Goal: Contribute content: Contribute content

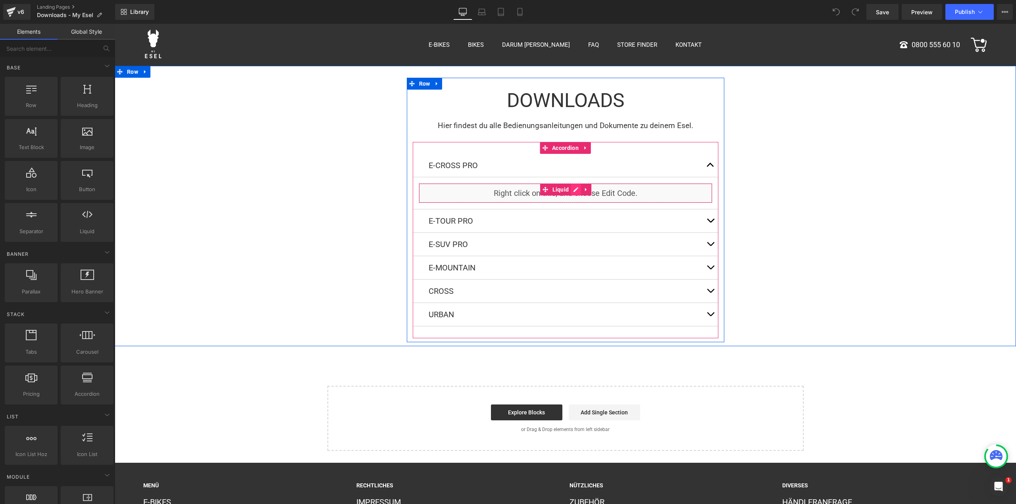
click at [576, 187] on div "Liquid" at bounding box center [566, 193] width 294 height 20
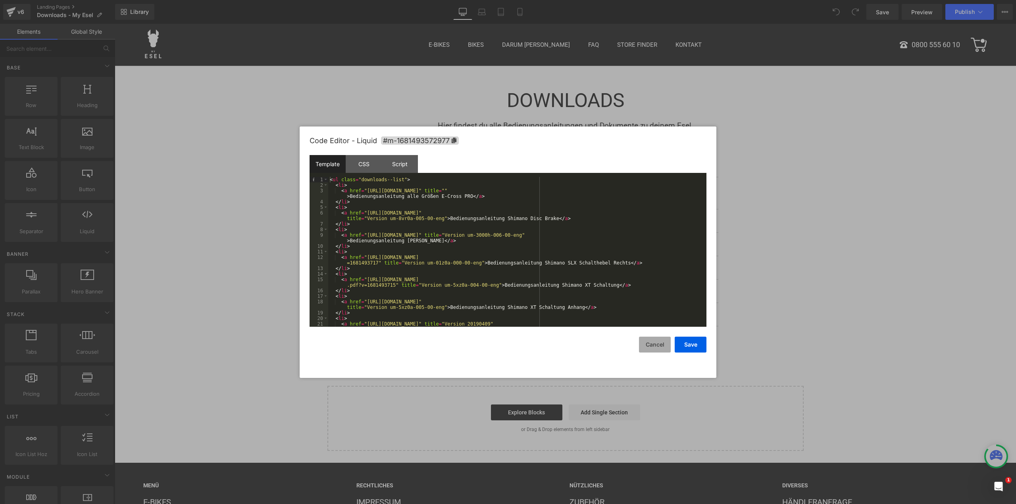
click at [657, 339] on button "Cancel" at bounding box center [655, 345] width 32 height 16
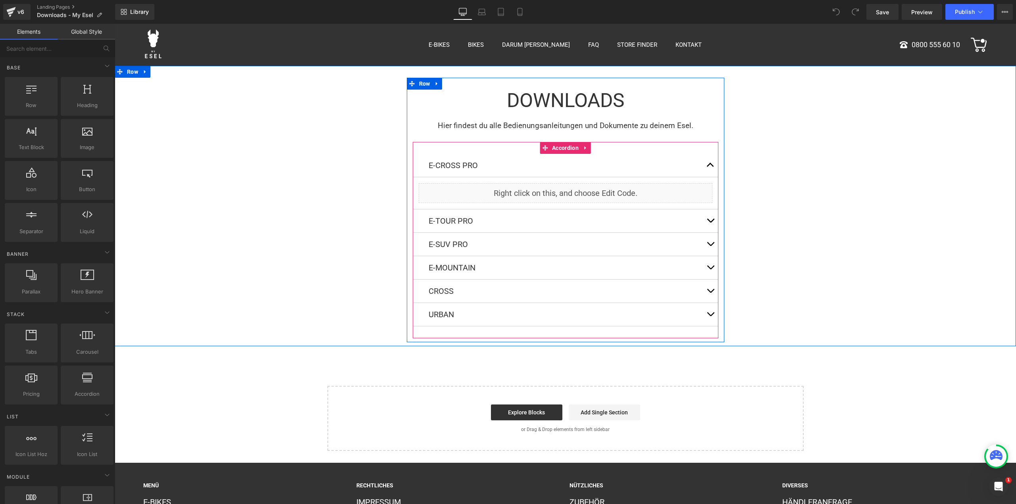
click at [115, 24] on div at bounding box center [115, 24] width 0 height 0
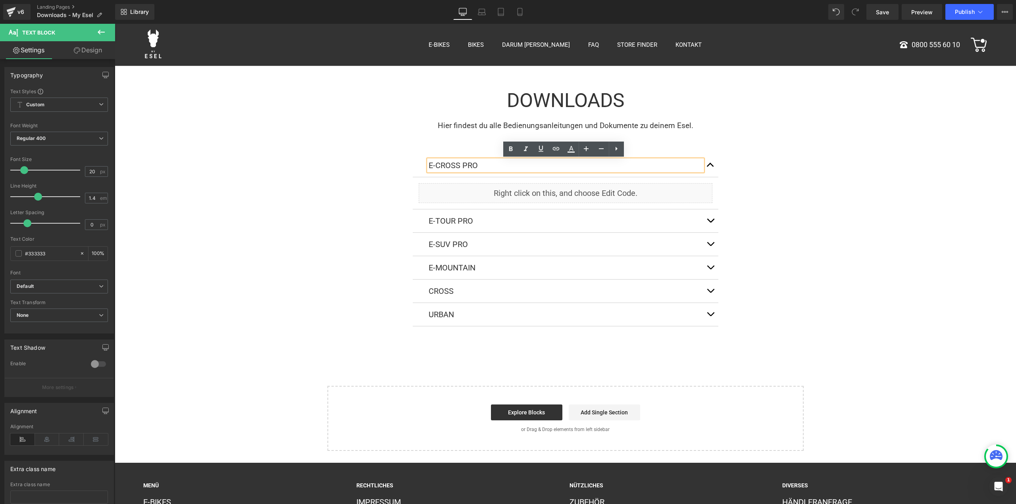
click at [432, 153] on div "E-CROSS PRO Text Block Liquid E-TOUR PRO Text Block Liquid E-SUV PRO Text Block…" at bounding box center [566, 240] width 306 height 196
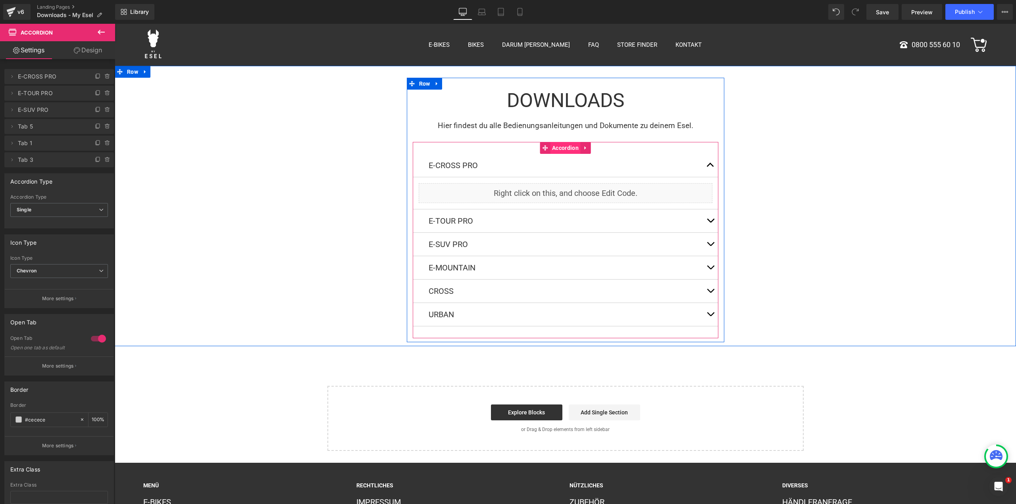
click at [565, 148] on span "Accordion" at bounding box center [565, 148] width 31 height 12
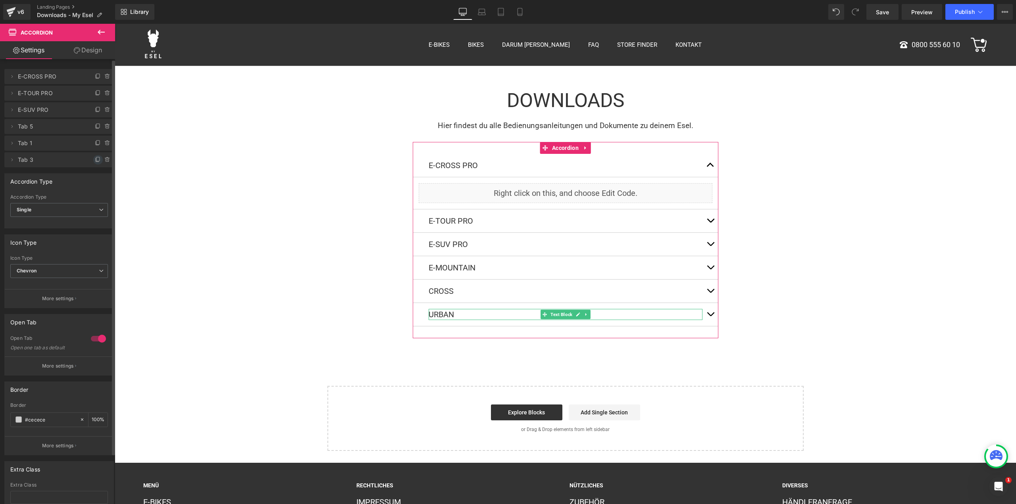
click at [95, 160] on icon at bounding box center [98, 160] width 6 height 6
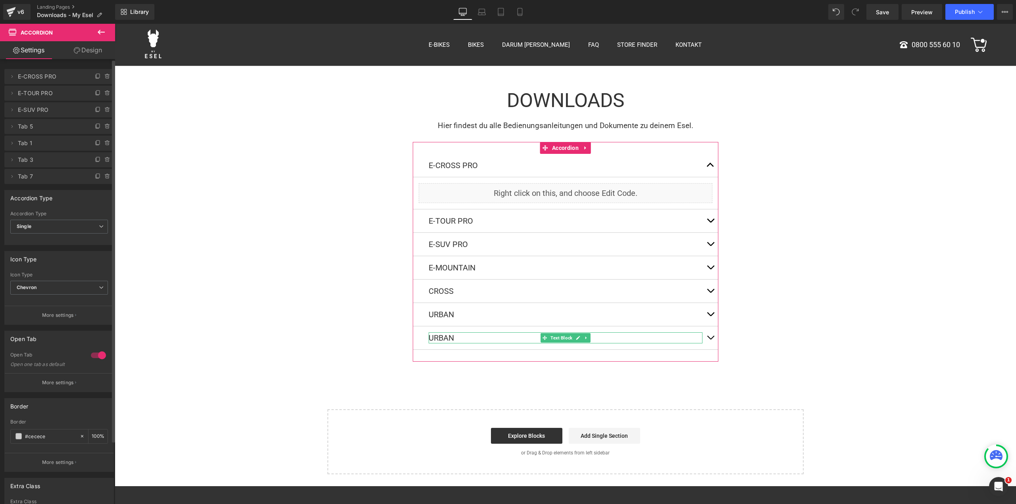
click at [35, 174] on span "Tab 7" at bounding box center [51, 176] width 67 height 15
click at [24, 175] on span "Tab 7" at bounding box center [51, 176] width 67 height 15
click at [9, 174] on icon at bounding box center [12, 176] width 6 height 6
drag, startPoint x: 32, startPoint y: 207, endPoint x: 8, endPoint y: 202, distance: 24.5
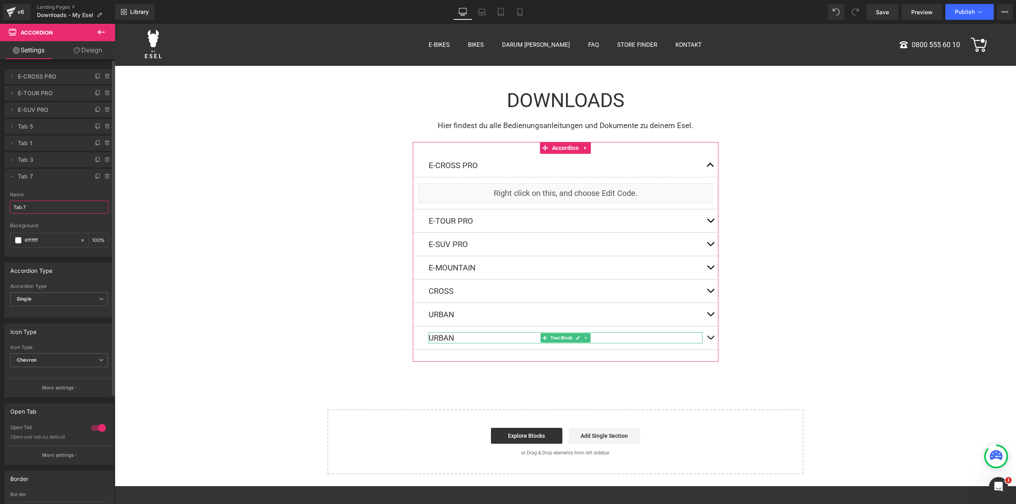
click at [6, 203] on div "Tab 7 Name Tab 7 #FFFFFF Background #ffffff 100 %" at bounding box center [59, 224] width 110 height 65
type input "M-SUV & M-CROSS"
click at [137, 217] on div "Downloads Heading Hier findest du alle Bedienungsanleitungen und Dokumente zu d…" at bounding box center [565, 222] width 901 height 288
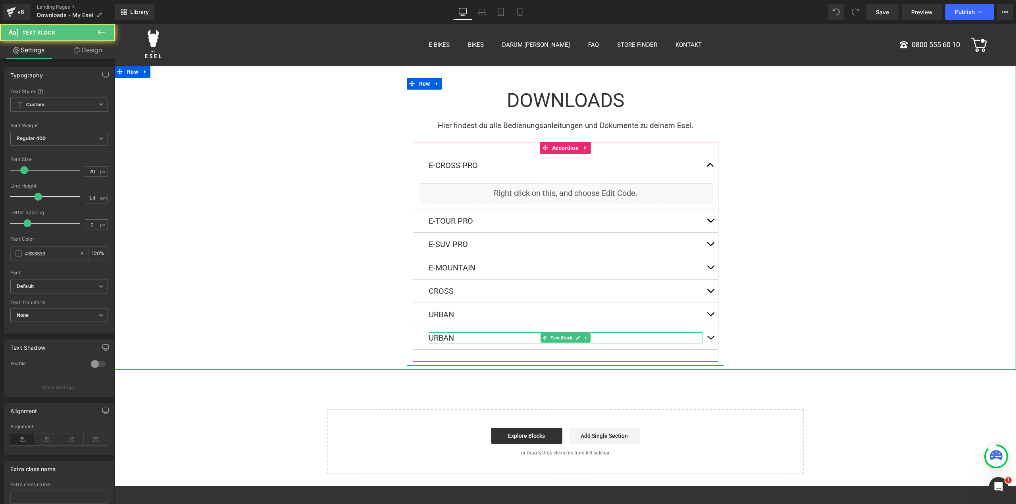
click at [456, 339] on p "URBAN" at bounding box center [566, 338] width 274 height 11
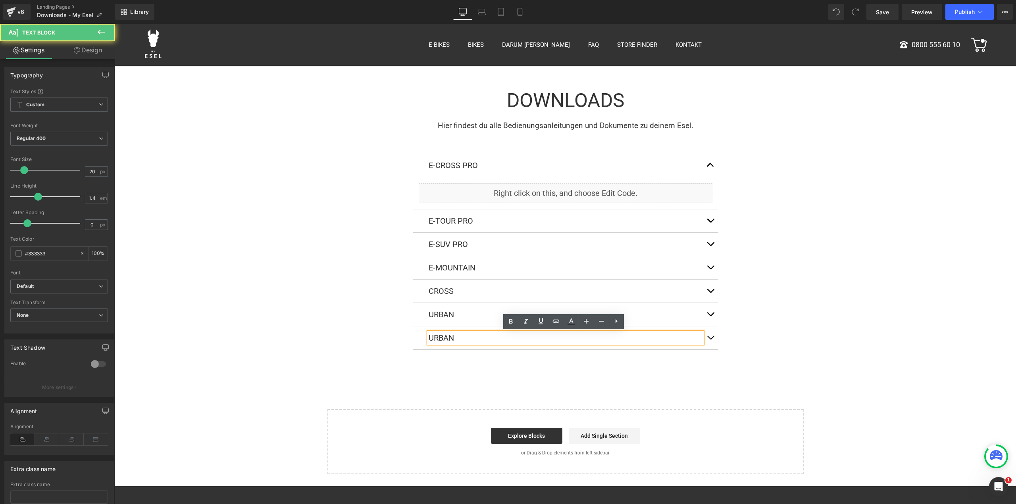
click at [454, 340] on p "URBAN" at bounding box center [566, 338] width 274 height 11
drag, startPoint x: 456, startPoint y: 339, endPoint x: 427, endPoint y: 338, distance: 29.4
click at [429, 338] on p "URBAN" at bounding box center [566, 338] width 274 height 11
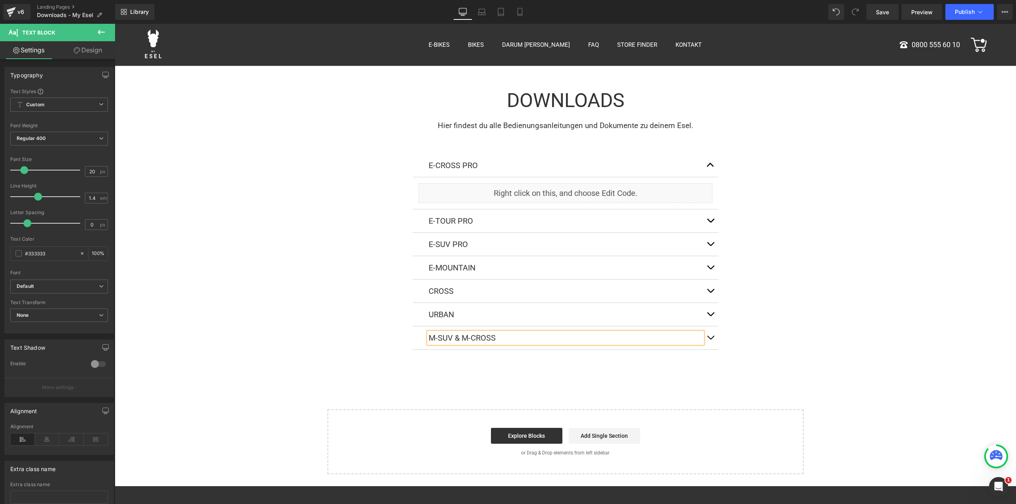
click at [767, 340] on div "Downloads Heading Hier findest du alle Bedienungsanleitungen und Dokumente zu d…" at bounding box center [565, 222] width 901 height 288
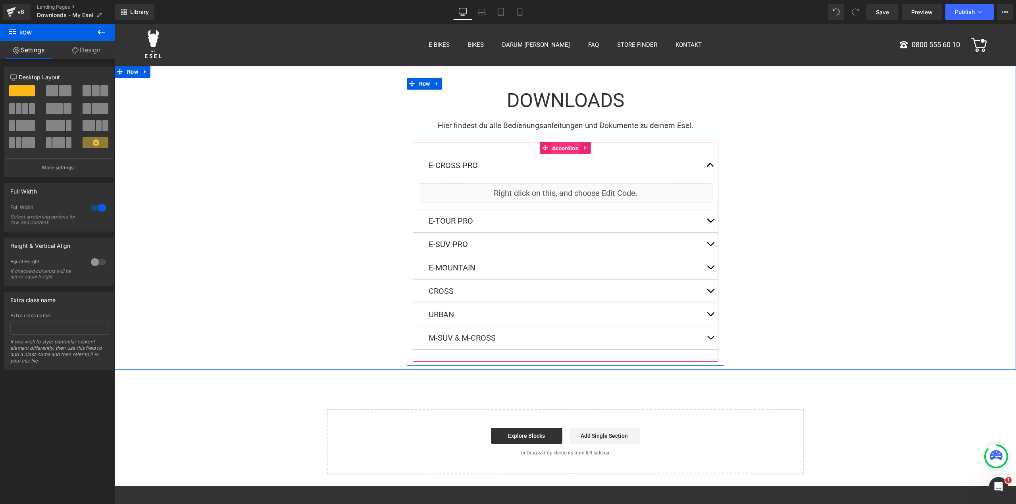
click at [552, 148] on span "Accordion" at bounding box center [565, 148] width 31 height 12
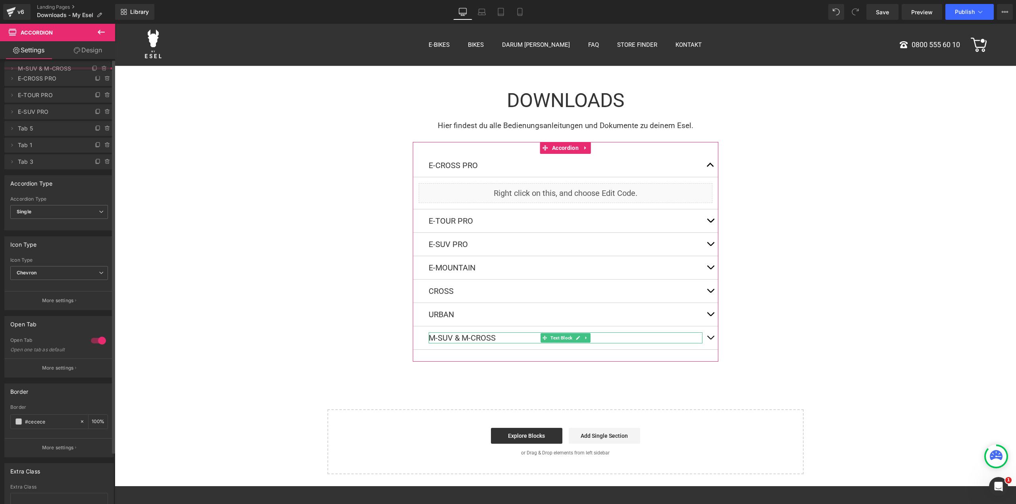
drag, startPoint x: 31, startPoint y: 178, endPoint x: 60, endPoint y: 70, distance: 111.8
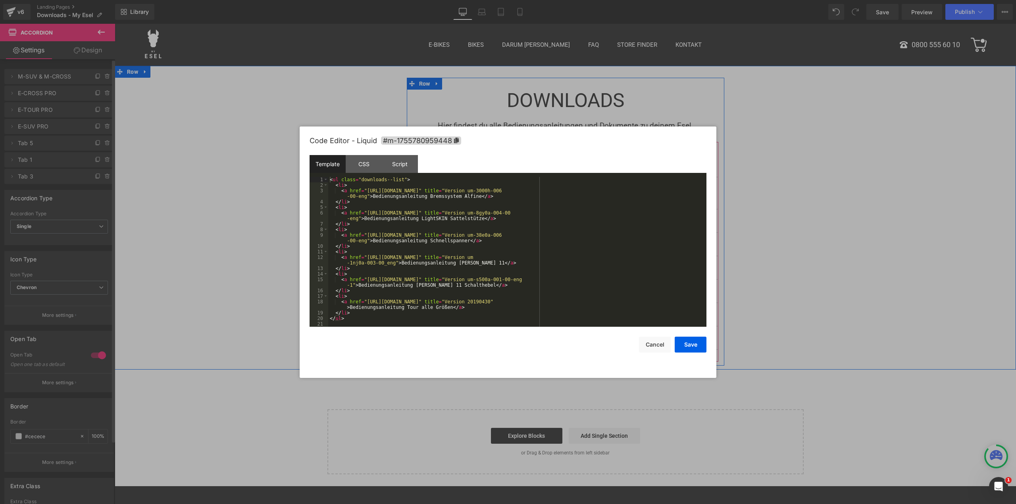
click at [571, 190] on link at bounding box center [576, 190] width 10 height 12
drag, startPoint x: 336, startPoint y: 191, endPoint x: 366, endPoint y: 195, distance: 30.0
click at [366, 195] on div "< ul class = "downloads--list" > < li > < a href = "[URL][DOMAIN_NAME]" title =…" at bounding box center [517, 257] width 378 height 161
click at [356, 204] on div "< ul class = "downloads--list" > < li > < a href = "[URL][DOMAIN_NAME]" title =…" at bounding box center [517, 257] width 378 height 161
drag, startPoint x: 370, startPoint y: 194, endPoint x: 474, endPoint y: 198, distance: 103.7
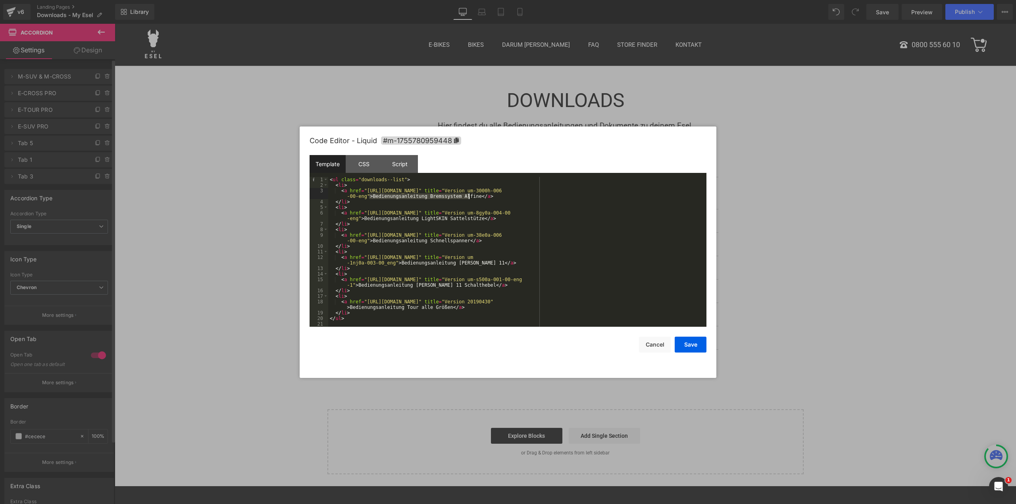
click at [470, 198] on div "< ul class = "downloads--list" > < li > < a href = "[URL][DOMAIN_NAME]" title =…" at bounding box center [517, 257] width 378 height 161
click at [397, 196] on div "< ul class = "downloads--list" > < li > < a href = "[URL][DOMAIN_NAME]" title =…" at bounding box center [517, 252] width 378 height 150
drag, startPoint x: 369, startPoint y: 194, endPoint x: 470, endPoint y: 197, distance: 100.8
click at [470, 197] on div "< ul class = "downloads--list" > < li > < a href = "[URL][DOMAIN_NAME]" title =…" at bounding box center [517, 257] width 378 height 161
paste textarea
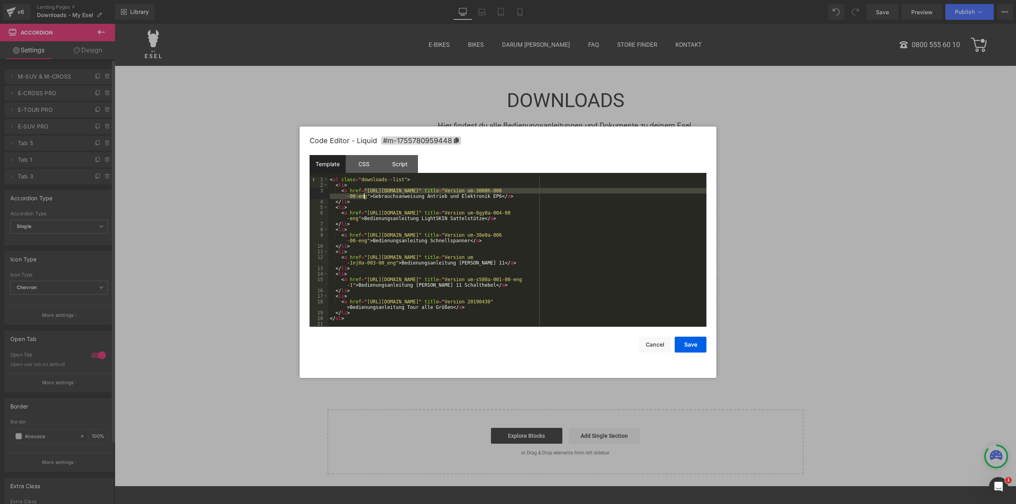
drag, startPoint x: 364, startPoint y: 189, endPoint x: 364, endPoint y: 197, distance: 8.0
click at [364, 197] on div "< ul class = "downloads--list" > < li > < a href = "[URL][DOMAIN_NAME]" title =…" at bounding box center [517, 257] width 378 height 161
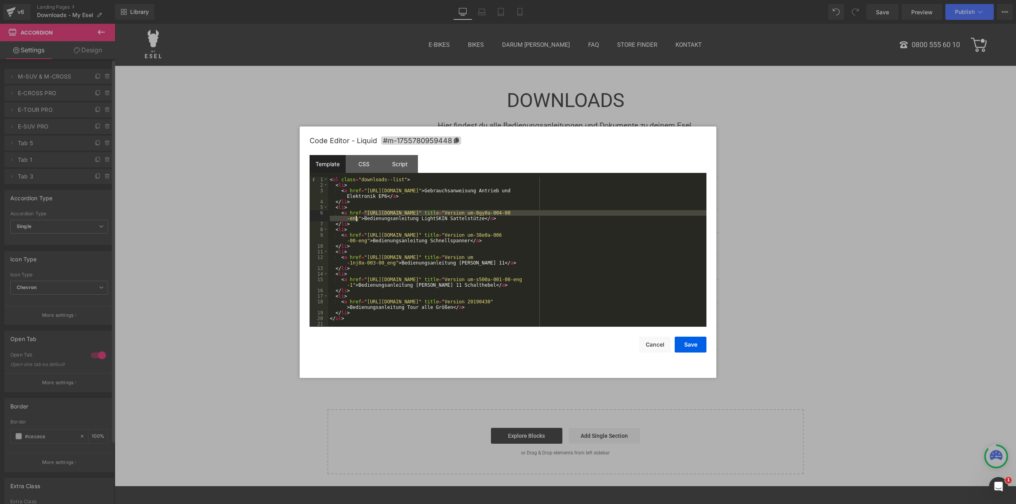
drag, startPoint x: 364, startPoint y: 213, endPoint x: 356, endPoint y: 219, distance: 9.9
click at [356, 219] on div "< ul class = "downloads--list" > < li > < a href = "[URL][DOMAIN_NAME]" > Gebra…" at bounding box center [517, 257] width 378 height 161
drag, startPoint x: 613, startPoint y: 212, endPoint x: 376, endPoint y: 220, distance: 236.7
click at [376, 220] on div "< ul class = "downloads--list" > < li > < a href = "[URL][DOMAIN_NAME]" > Gebra…" at bounding box center [517, 257] width 378 height 161
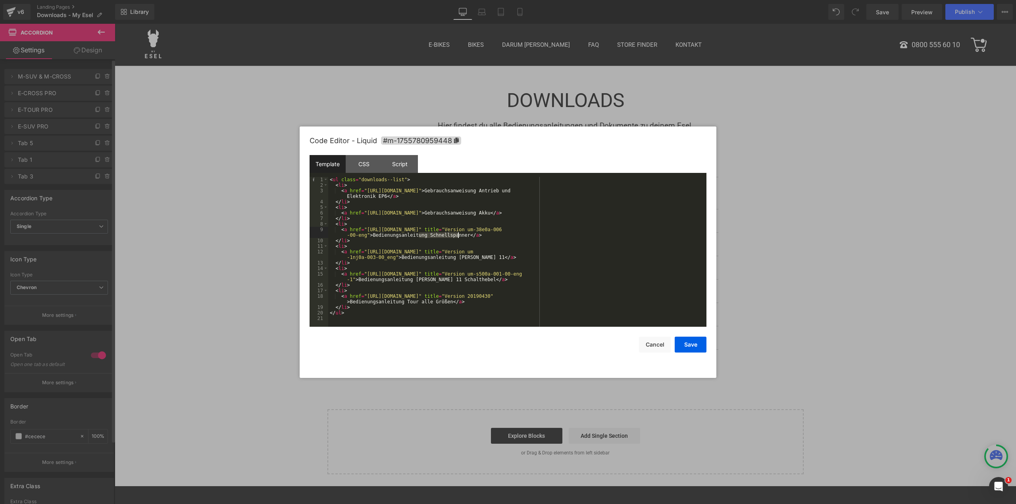
drag, startPoint x: 419, startPoint y: 234, endPoint x: 458, endPoint y: 234, distance: 38.9
click at [458, 234] on div "< ul class = "downloads--list" > < li > < a href = "[URL][DOMAIN_NAME]" > Gebra…" at bounding box center [517, 257] width 378 height 161
drag, startPoint x: 364, startPoint y: 231, endPoint x: 363, endPoint y: 237, distance: 5.6
click at [363, 237] on div "< ul class = "downloads--list" > < li > < a href = "[URL][DOMAIN_NAME]" > Gebra…" at bounding box center [517, 257] width 378 height 161
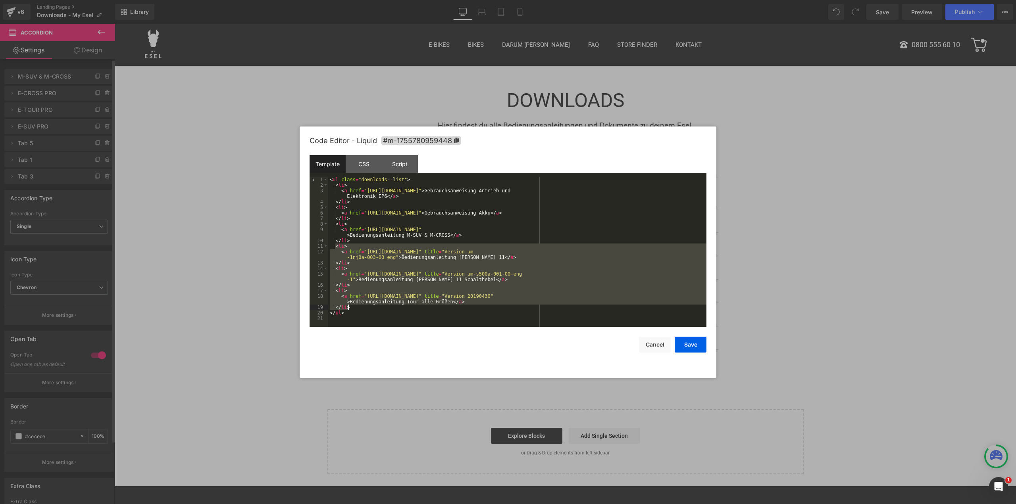
drag, startPoint x: 335, startPoint y: 248, endPoint x: 383, endPoint y: 308, distance: 77.1
click at [383, 308] on div "< ul class = "downloads--list" > < li > < a href = "[URL][DOMAIN_NAME]" > Gebra…" at bounding box center [517, 257] width 378 height 161
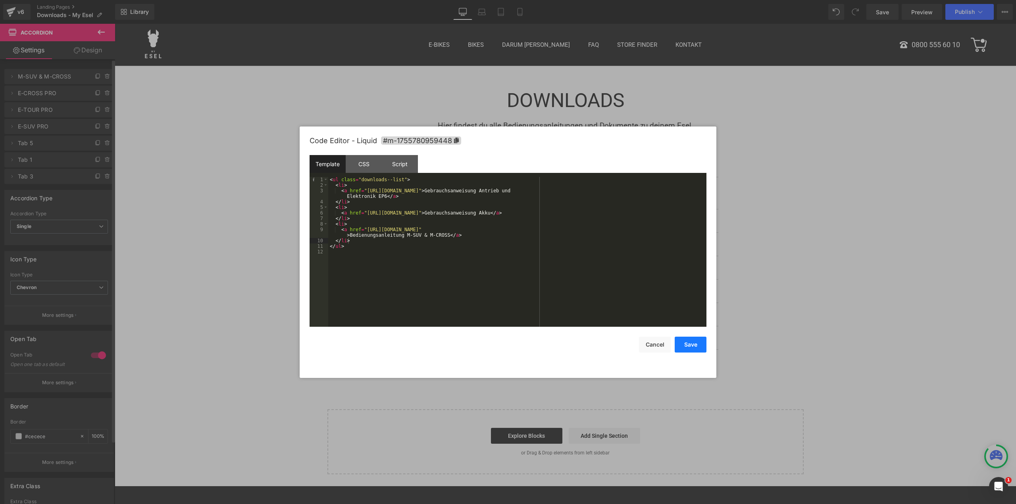
click at [689, 343] on button "Save" at bounding box center [691, 345] width 32 height 16
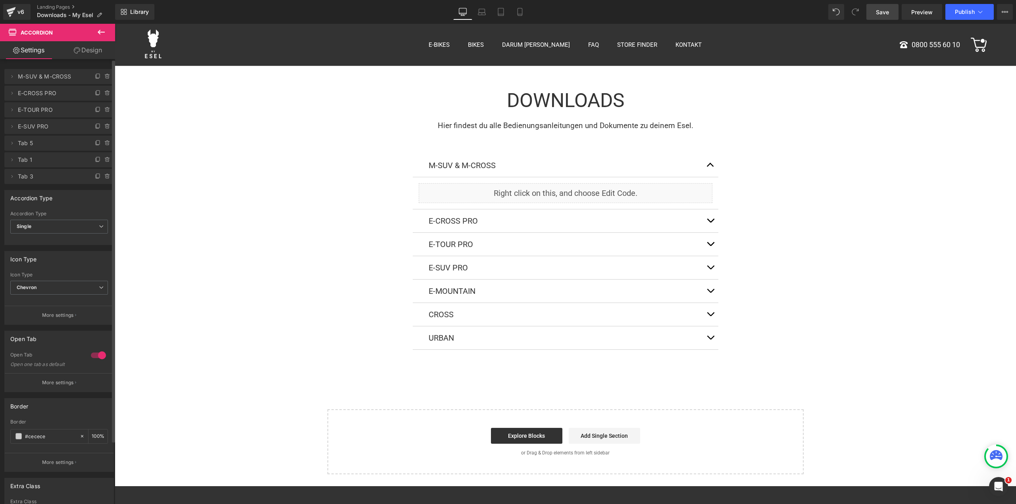
click at [891, 13] on link "Save" at bounding box center [882, 12] width 32 height 16
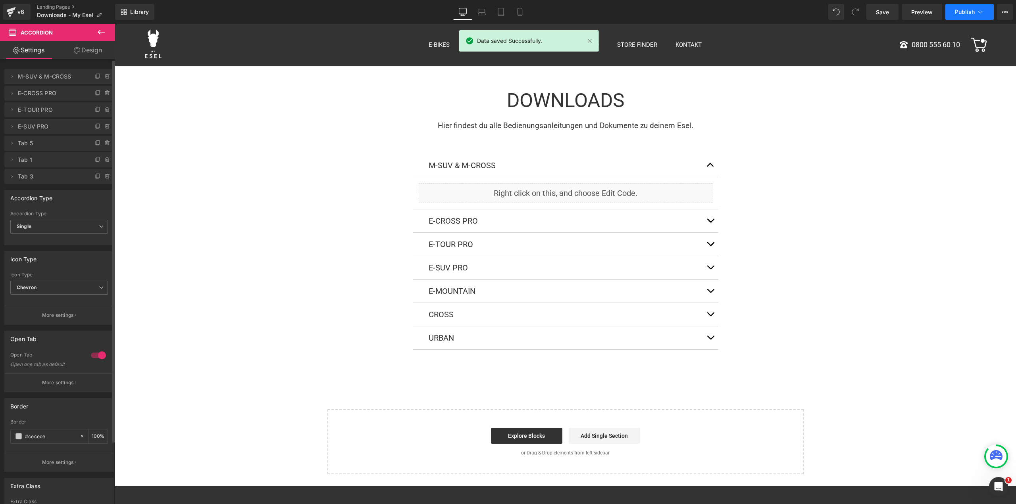
click at [956, 12] on span "Publish" at bounding box center [965, 12] width 20 height 6
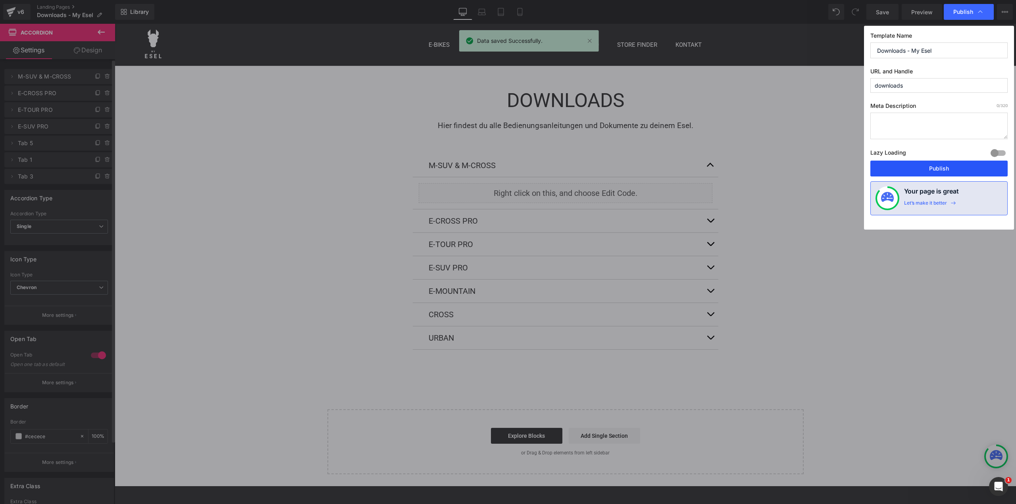
click at [932, 170] on button "Publish" at bounding box center [938, 169] width 137 height 16
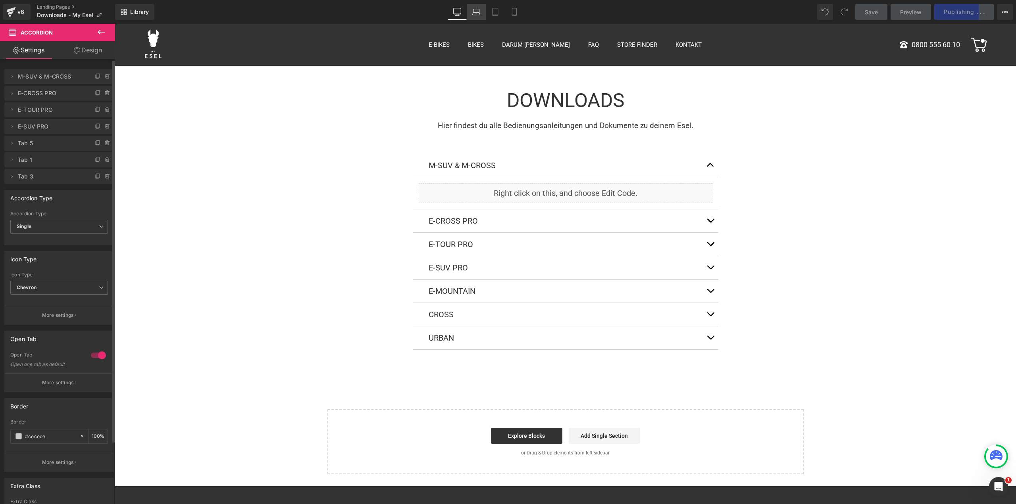
click at [477, 15] on icon at bounding box center [476, 14] width 8 height 2
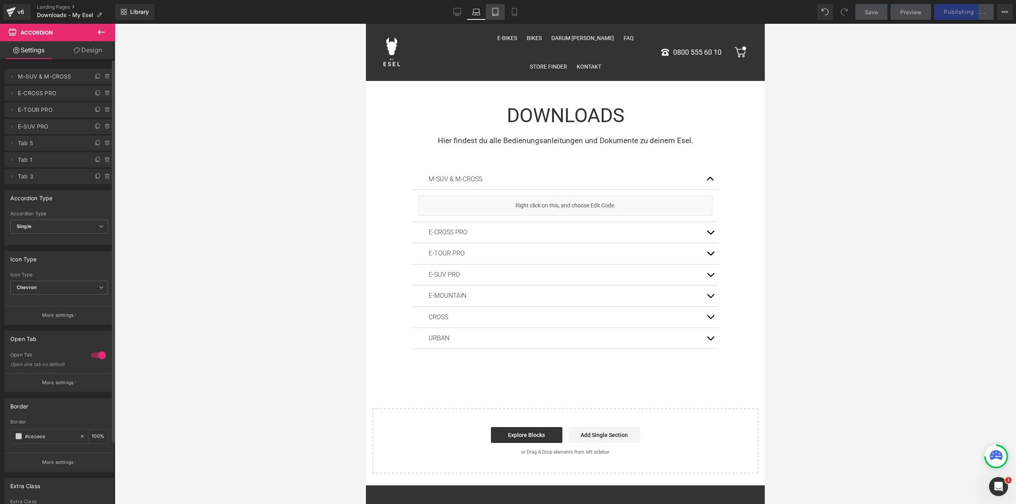
click at [498, 12] on icon at bounding box center [495, 12] width 8 height 8
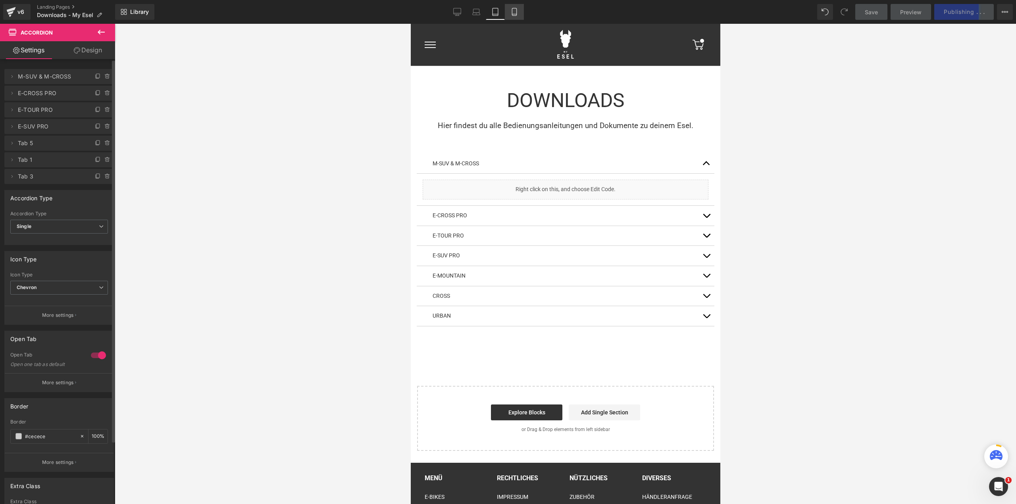
click at [511, 8] on icon at bounding box center [514, 12] width 8 height 8
